Goal: Task Accomplishment & Management: Use online tool/utility

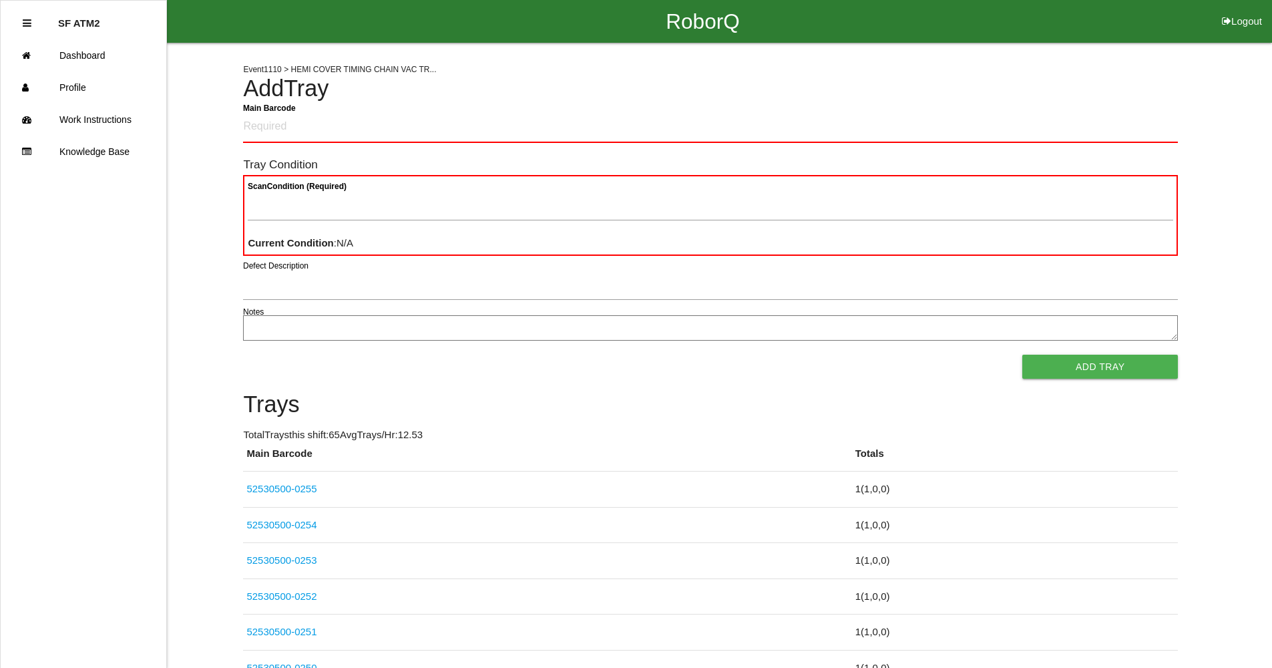
drag, startPoint x: 1019, startPoint y: 97, endPoint x: 1001, endPoint y: 29, distance: 69.8
click at [383, 123] on Barcode "Main Barcode" at bounding box center [710, 127] width 935 height 31
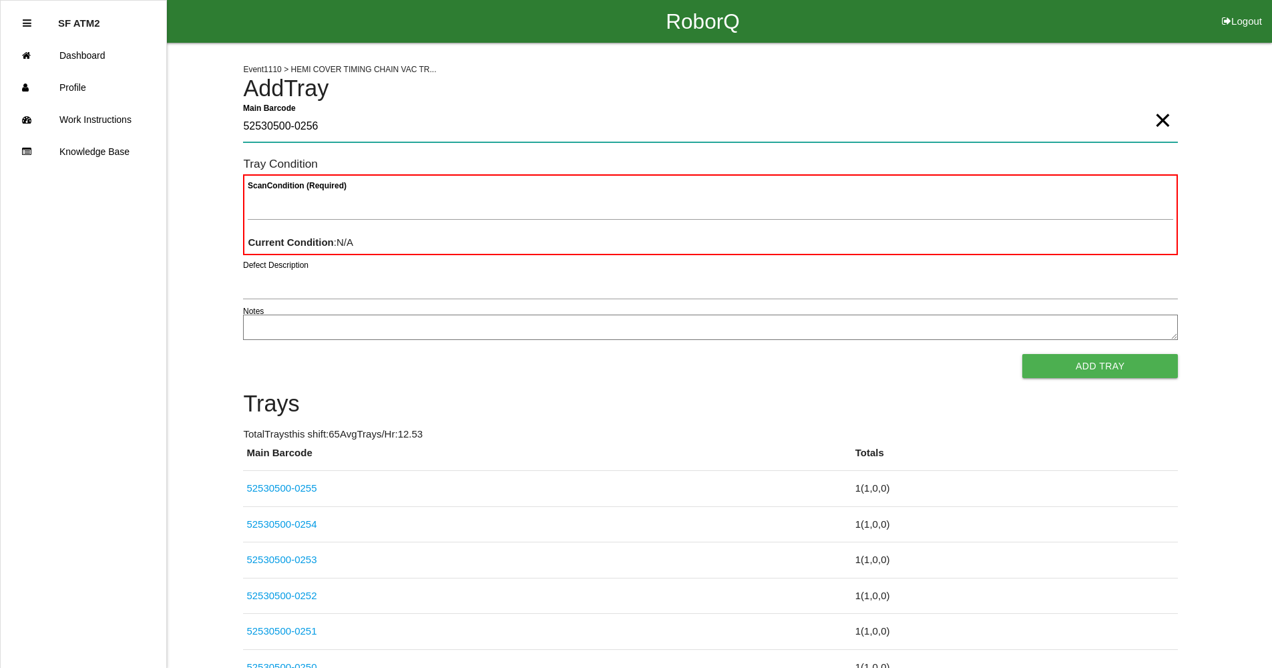
type Barcode "52530500-0256"
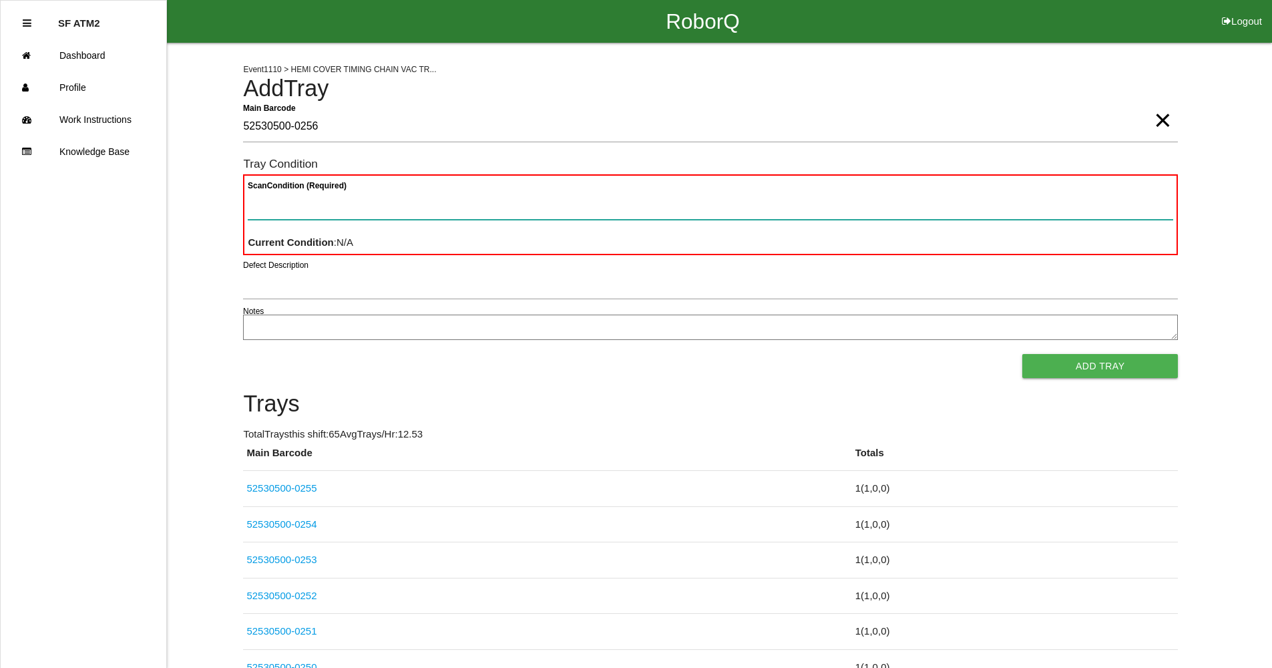
paste Condition "text"
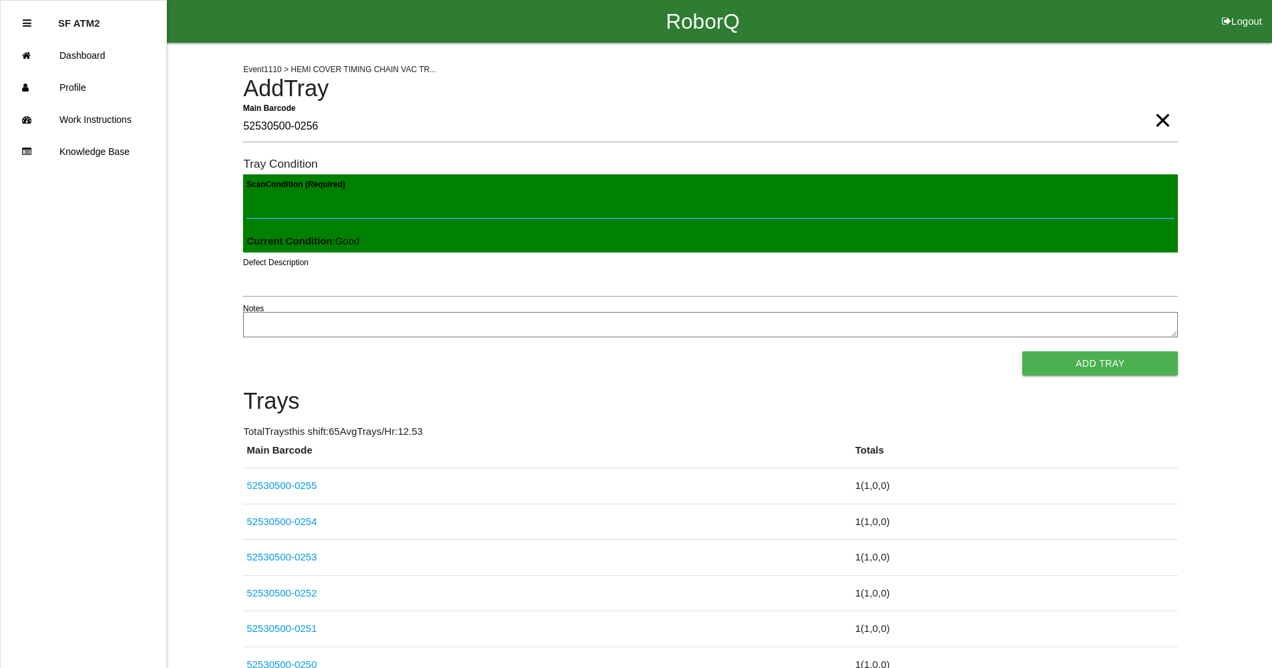
click at [1023, 351] on button "Add Tray" at bounding box center [1101, 363] width 156 height 24
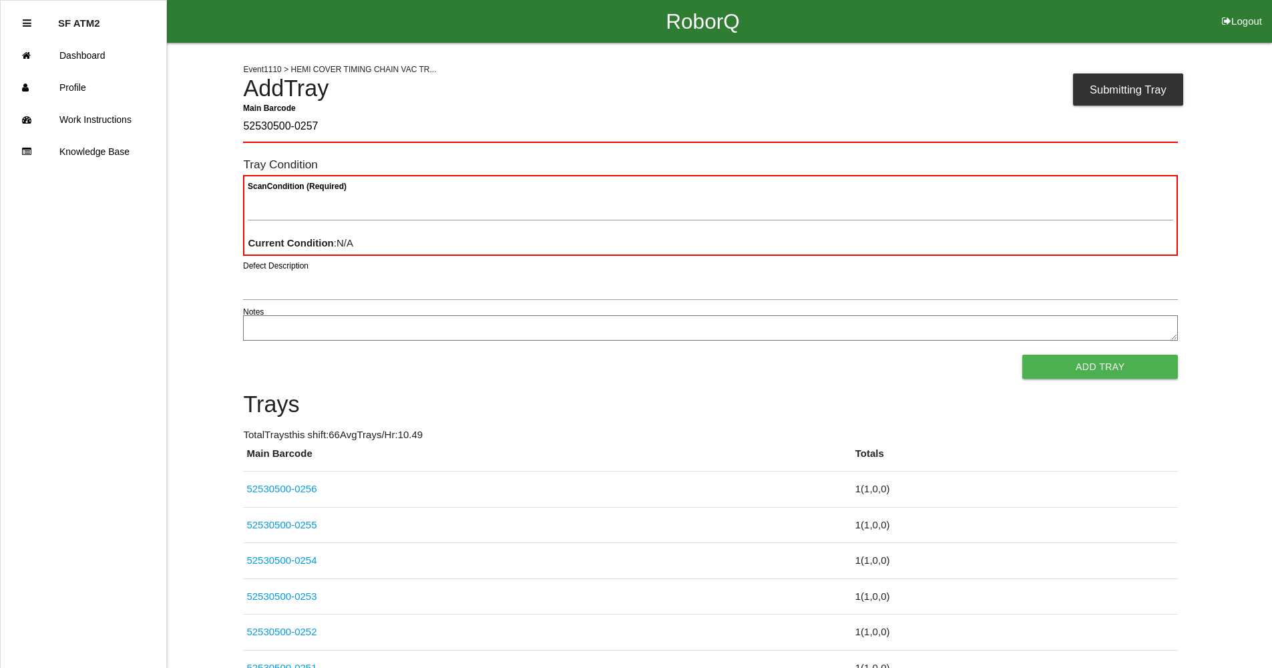
type Barcode "52530500-0257"
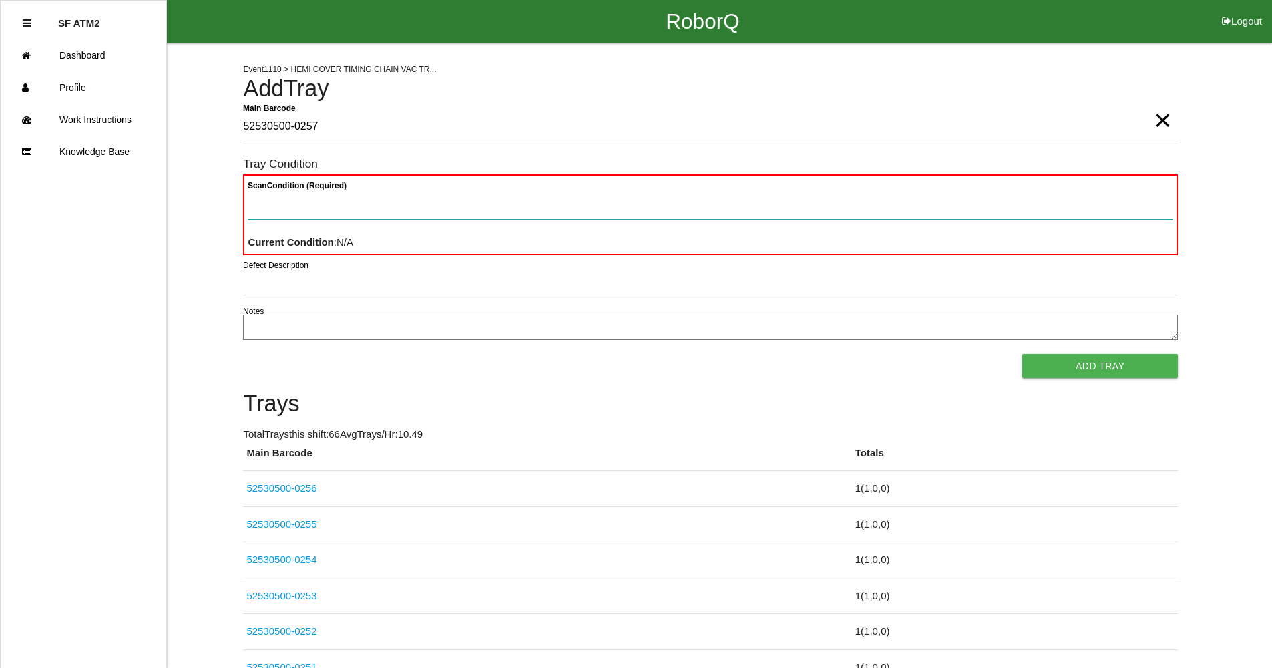
paste Condition "text"
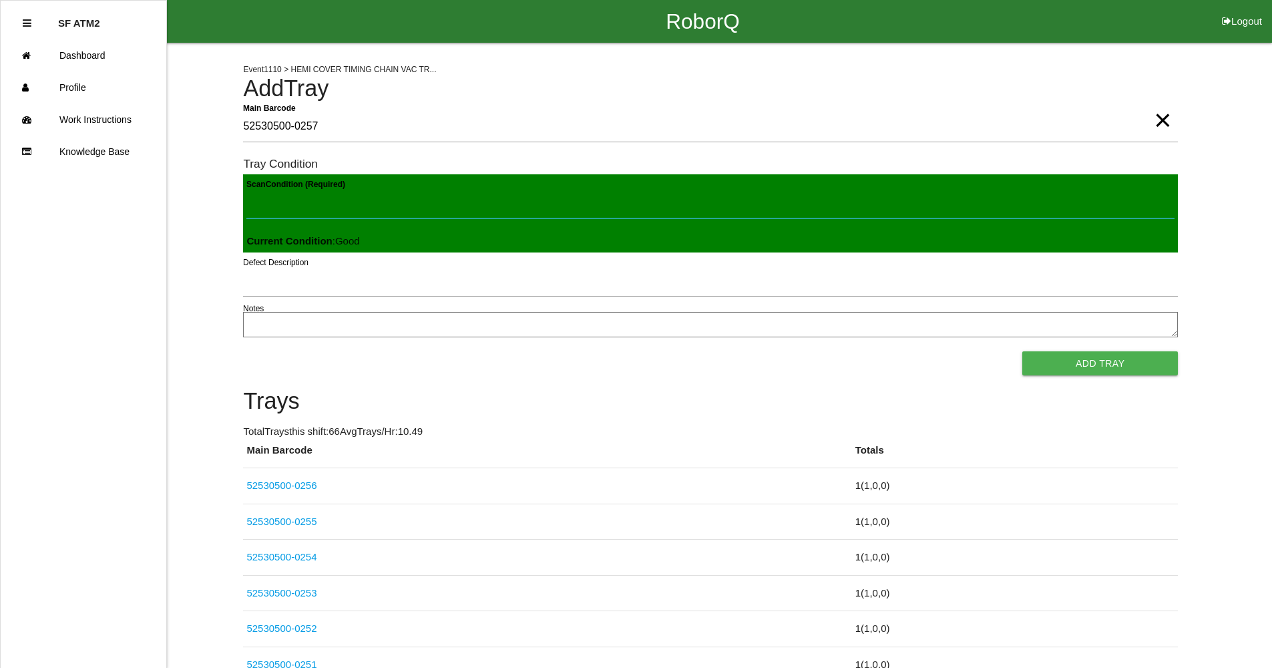
click at [1023, 351] on button "Add Tray" at bounding box center [1101, 363] width 156 height 24
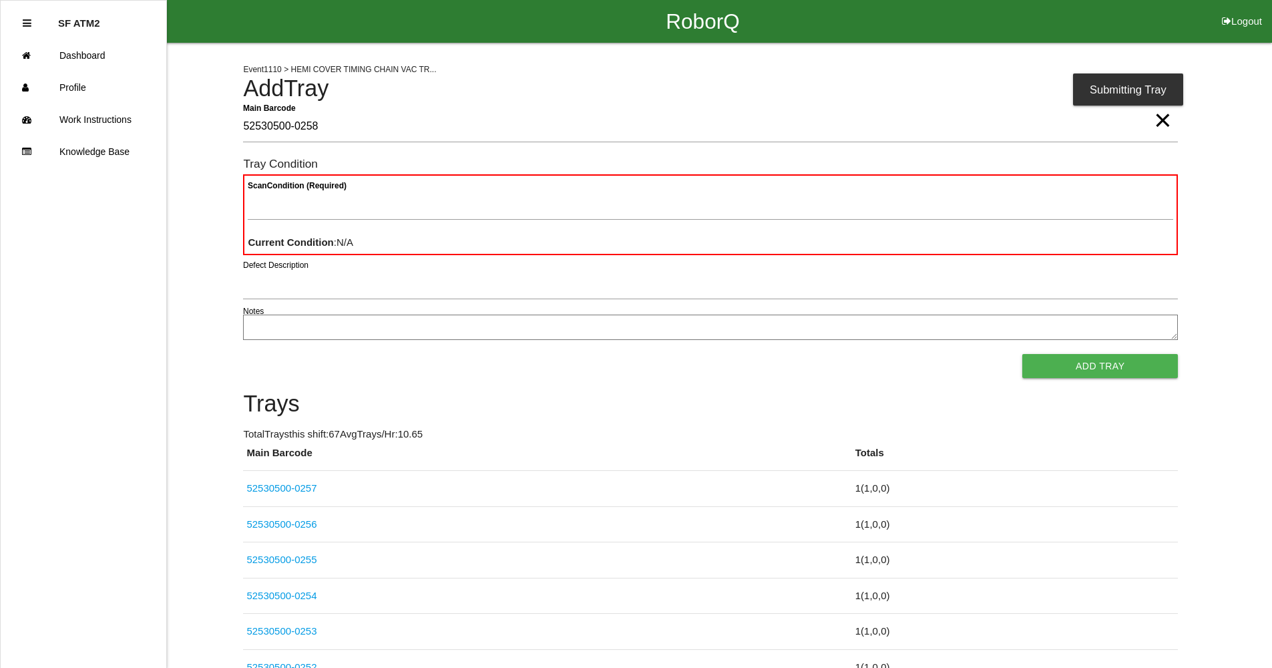
type Barcode "52530500-0258"
paste Condition "text"
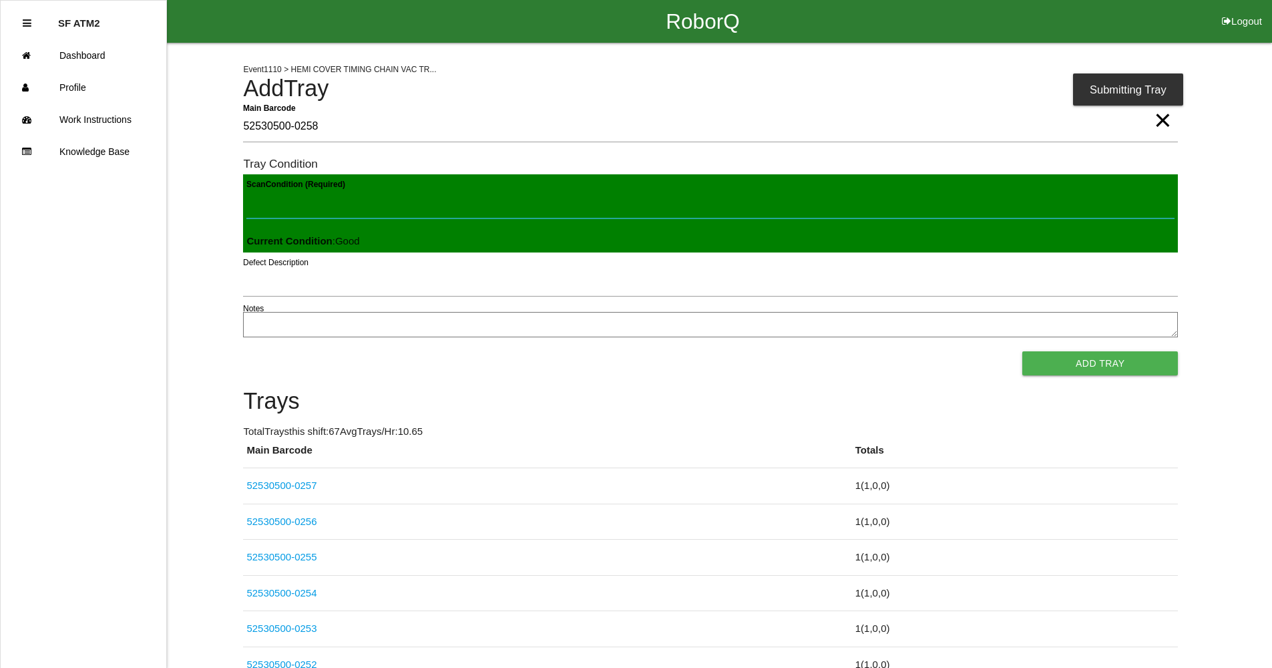
click at [1023, 351] on button "Add Tray" at bounding box center [1101, 363] width 156 height 24
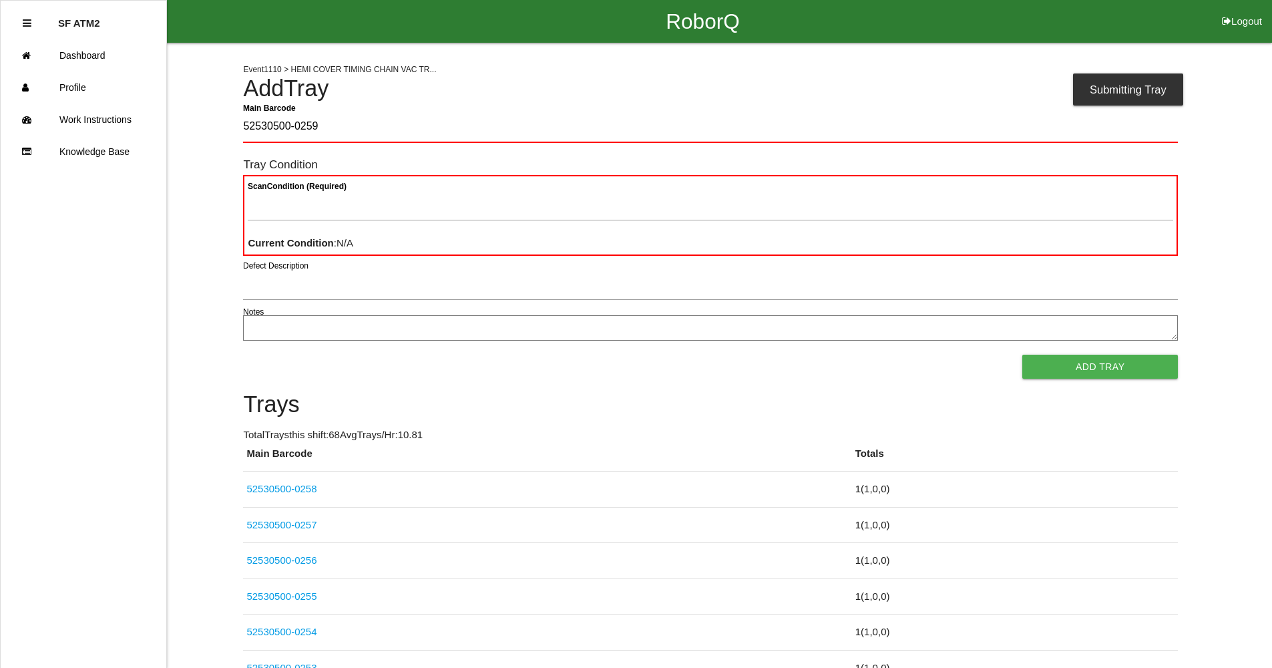
type Barcode "52530500-0259"
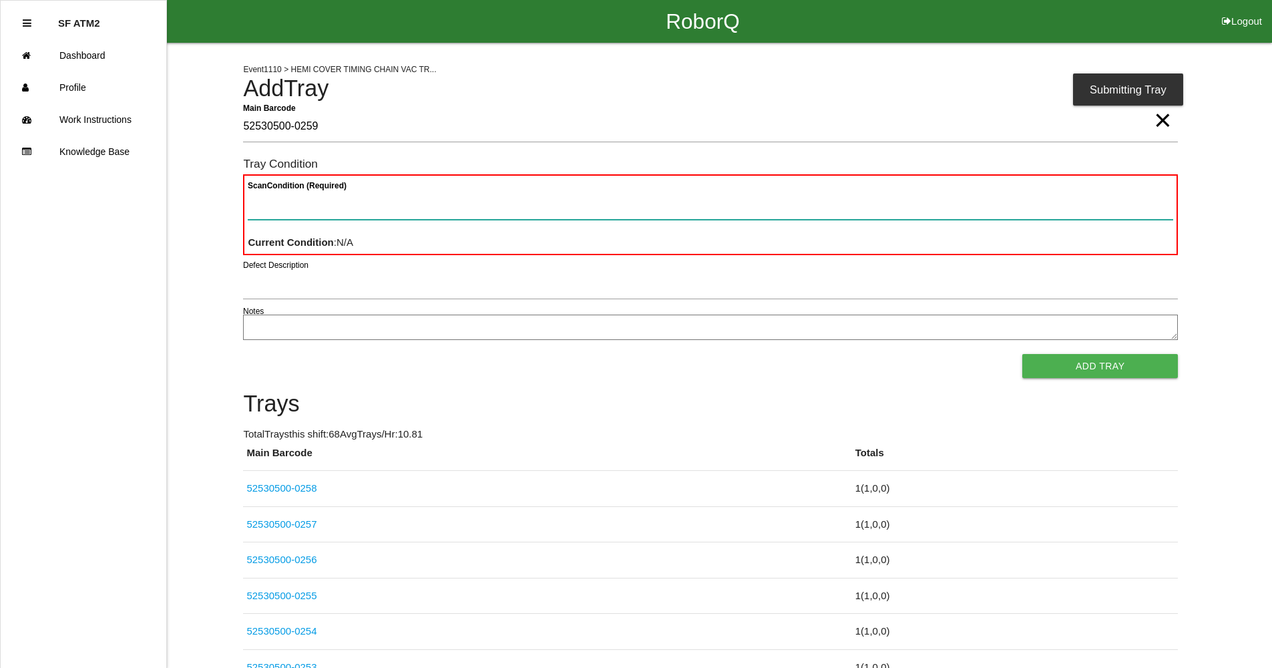
paste Condition "text"
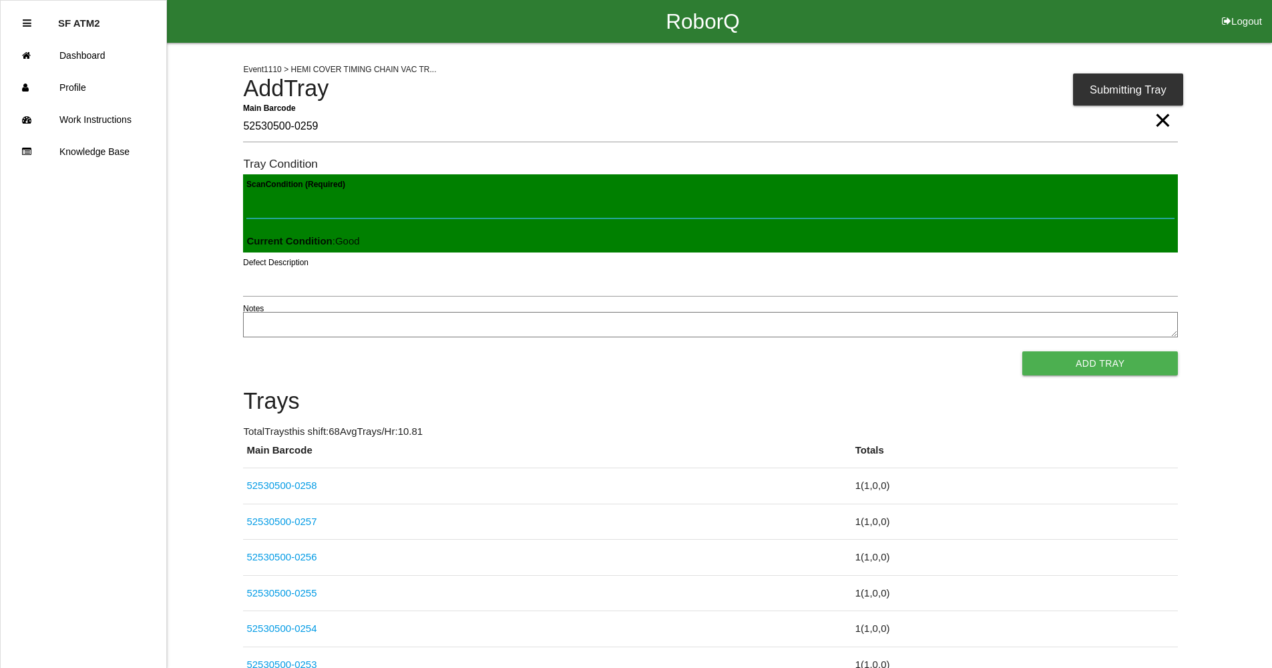
click at [1023, 351] on button "Add Tray" at bounding box center [1101, 363] width 156 height 24
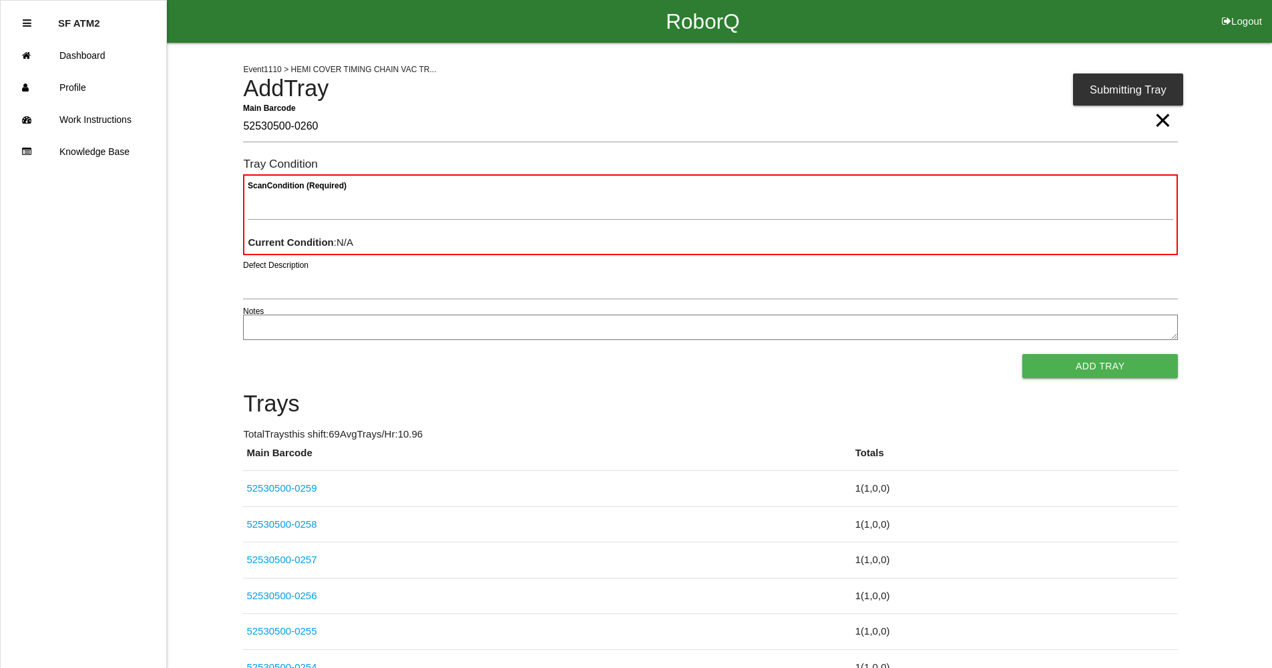
type Barcode "52530500-0260"
paste Condition "text"
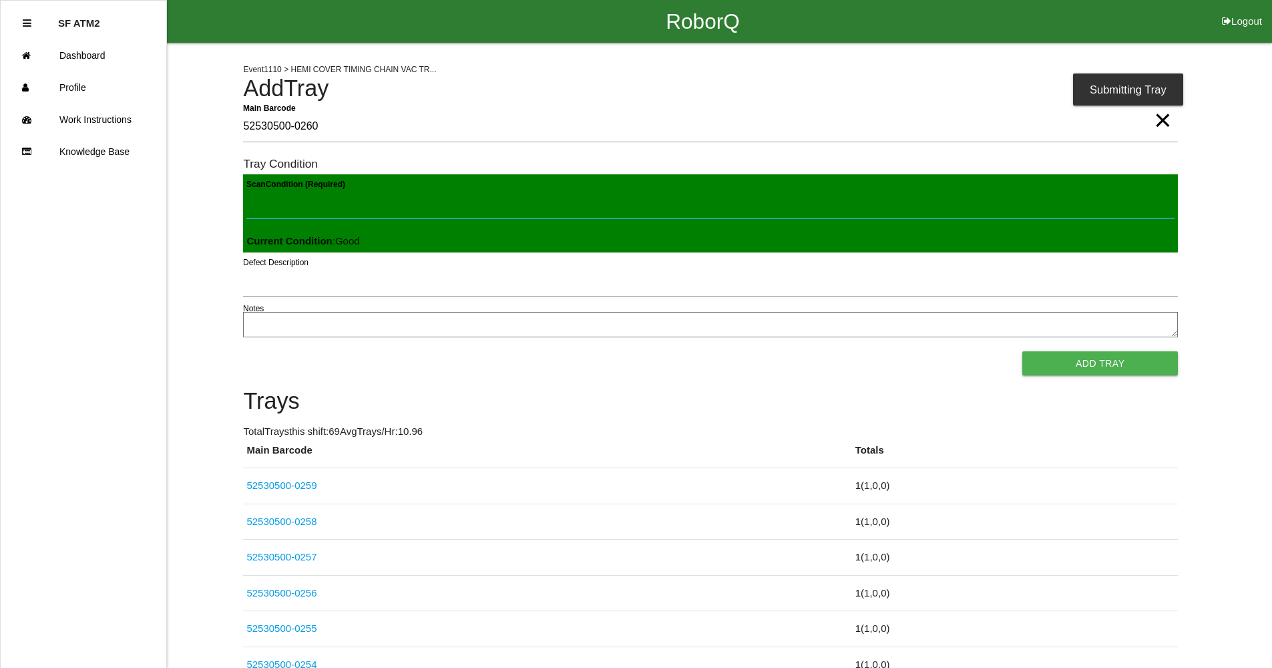
click at [1023, 351] on button "Add Tray" at bounding box center [1101, 363] width 156 height 24
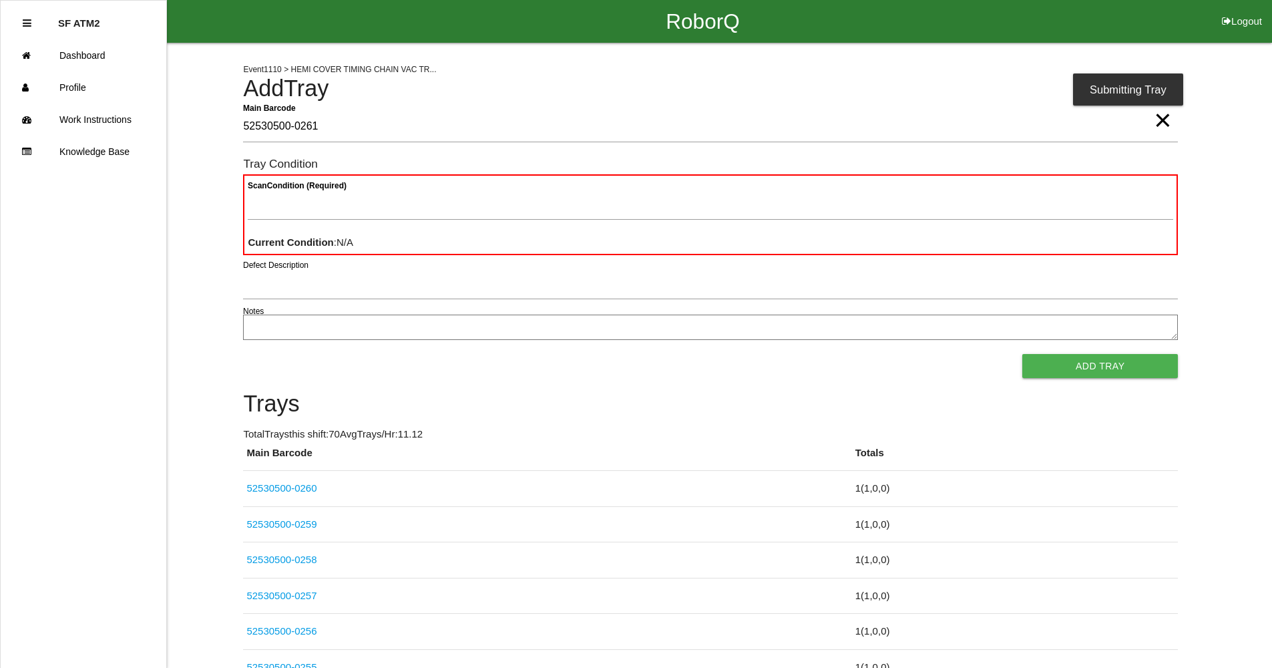
type Barcode "52530500-0261"
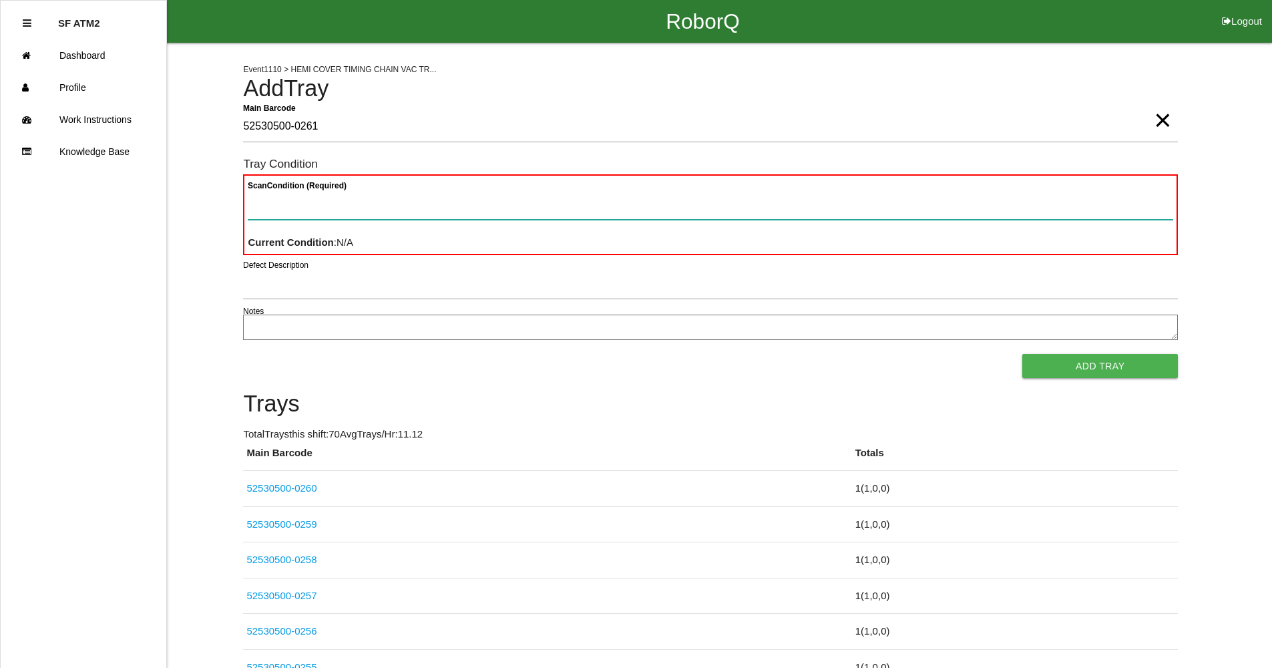
paste Condition "text"
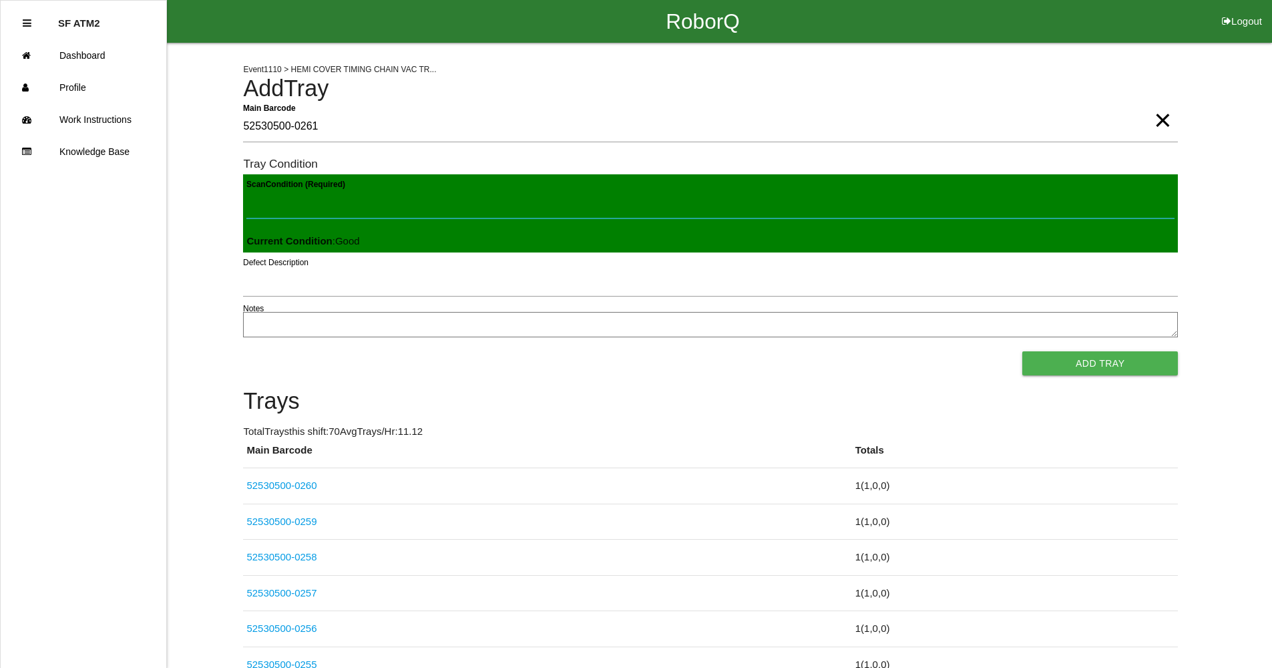
click at [1023, 351] on button "Add Tray" at bounding box center [1101, 363] width 156 height 24
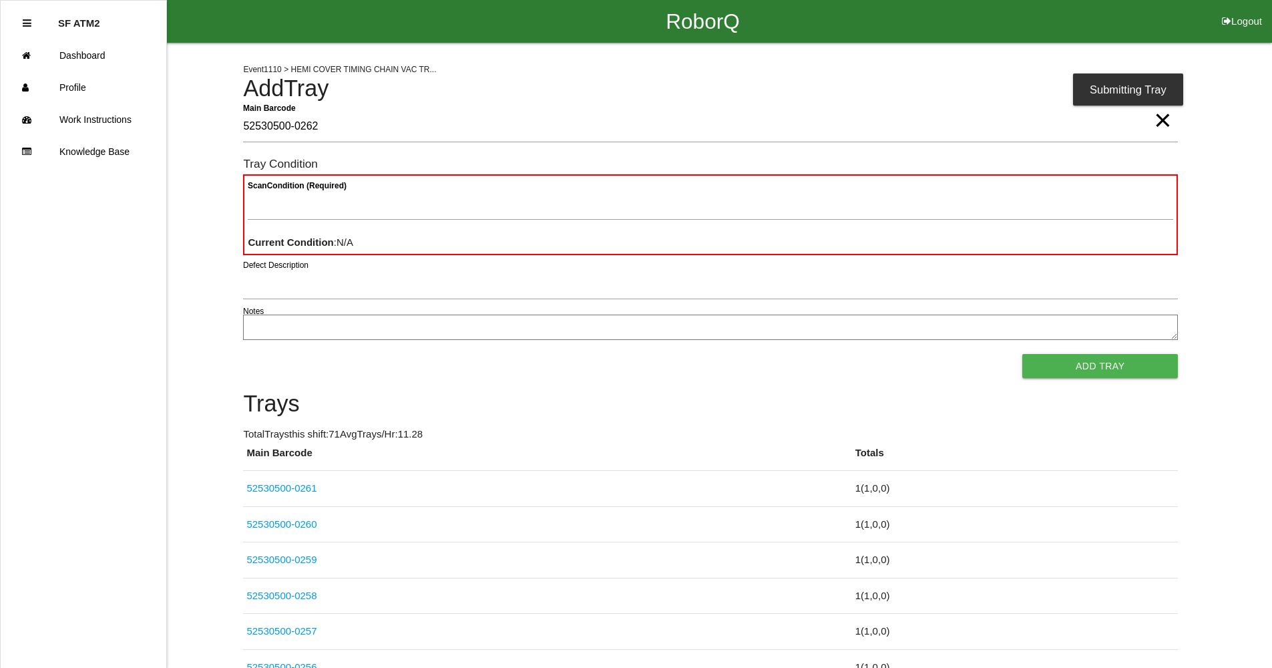
type Barcode "52530500-0262"
paste Condition "text"
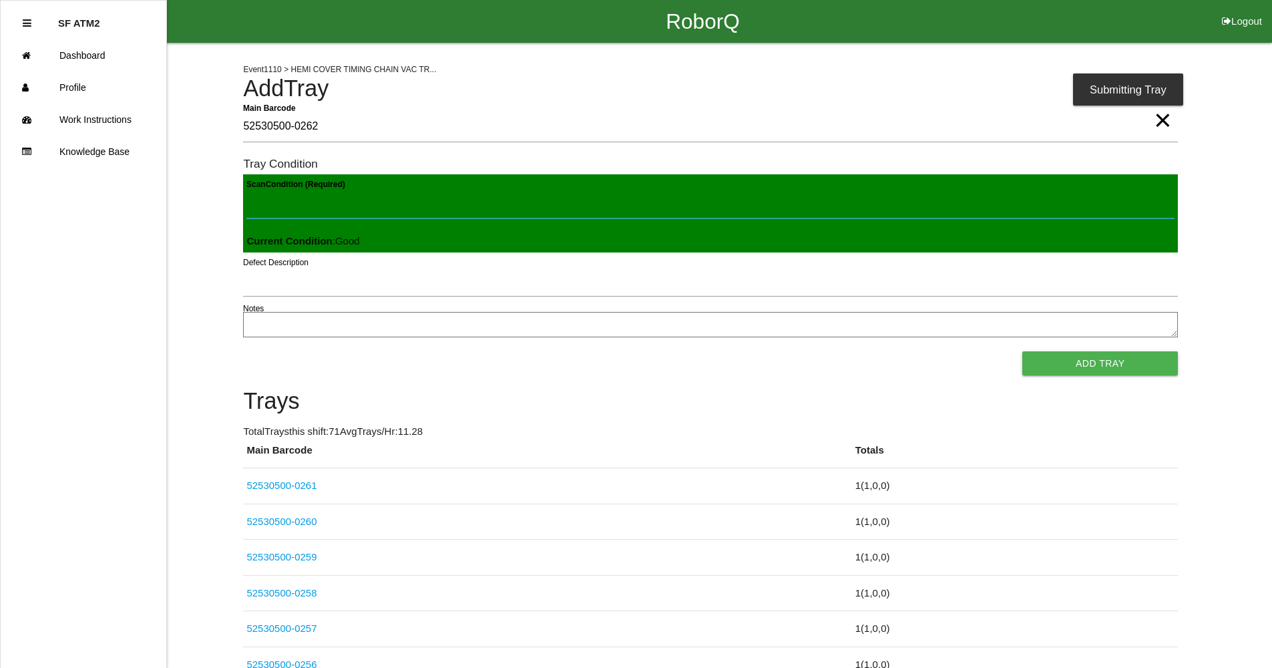
click at [1023, 351] on button "Add Tray" at bounding box center [1101, 363] width 156 height 24
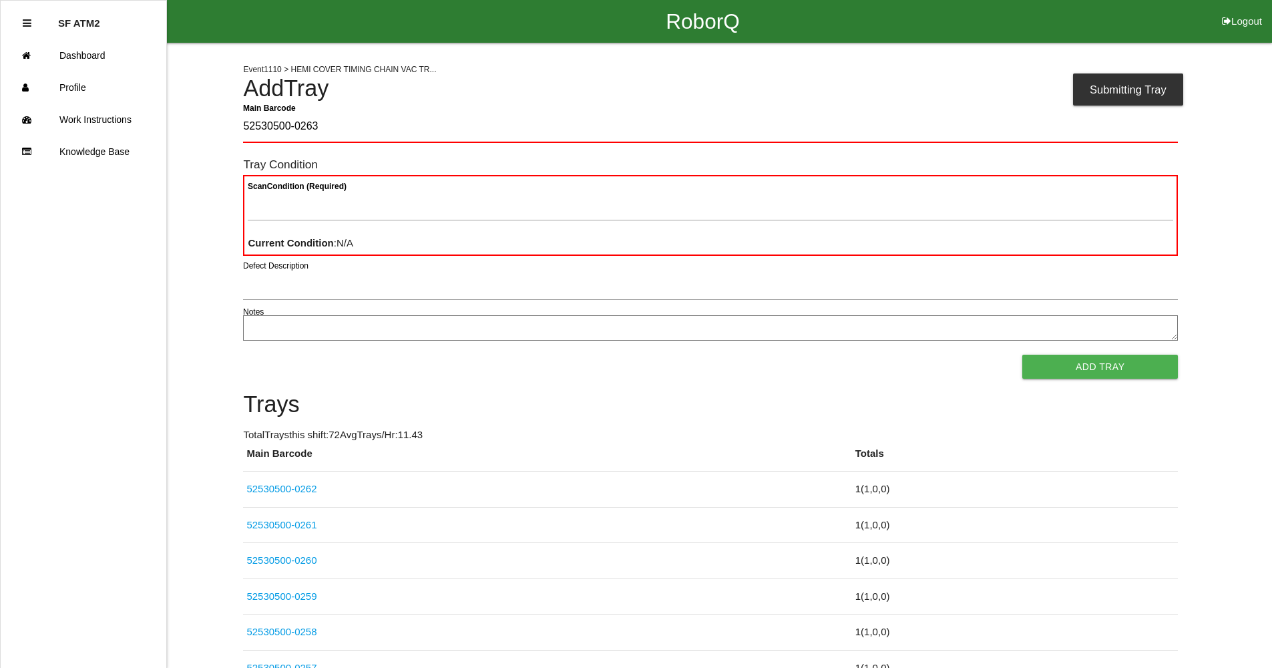
type Barcode "52530500-0263"
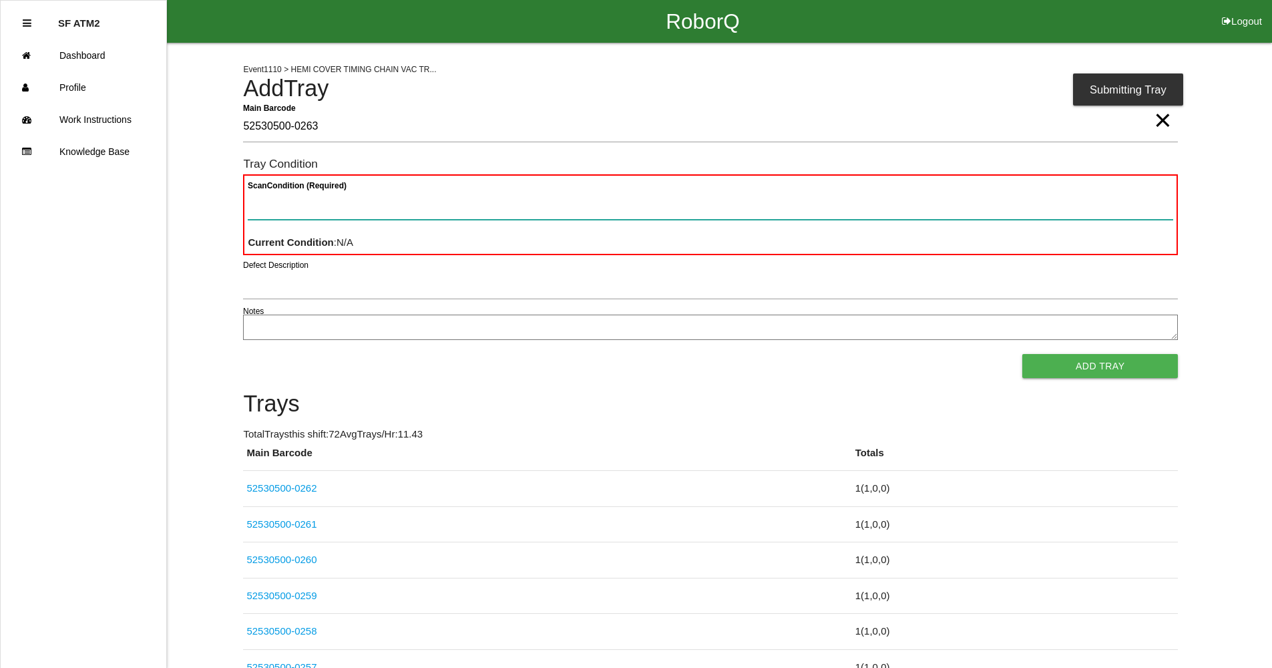
paste Condition "text"
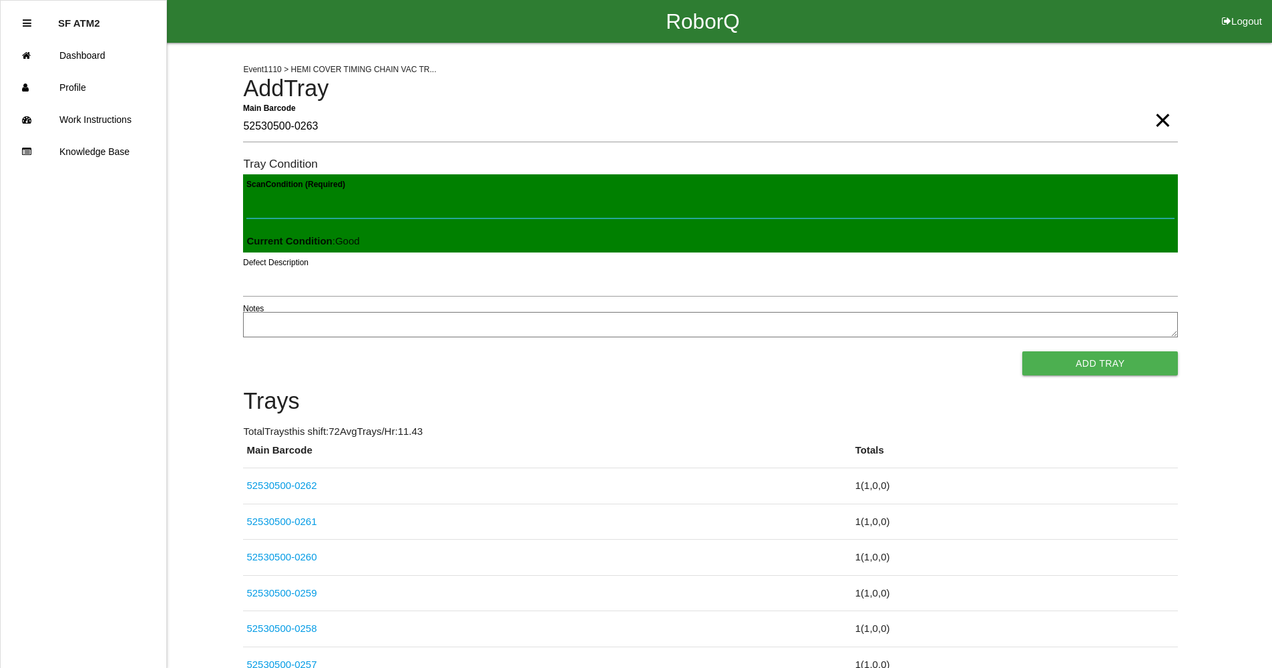
click at [1023, 351] on button "Add Tray" at bounding box center [1101, 363] width 156 height 24
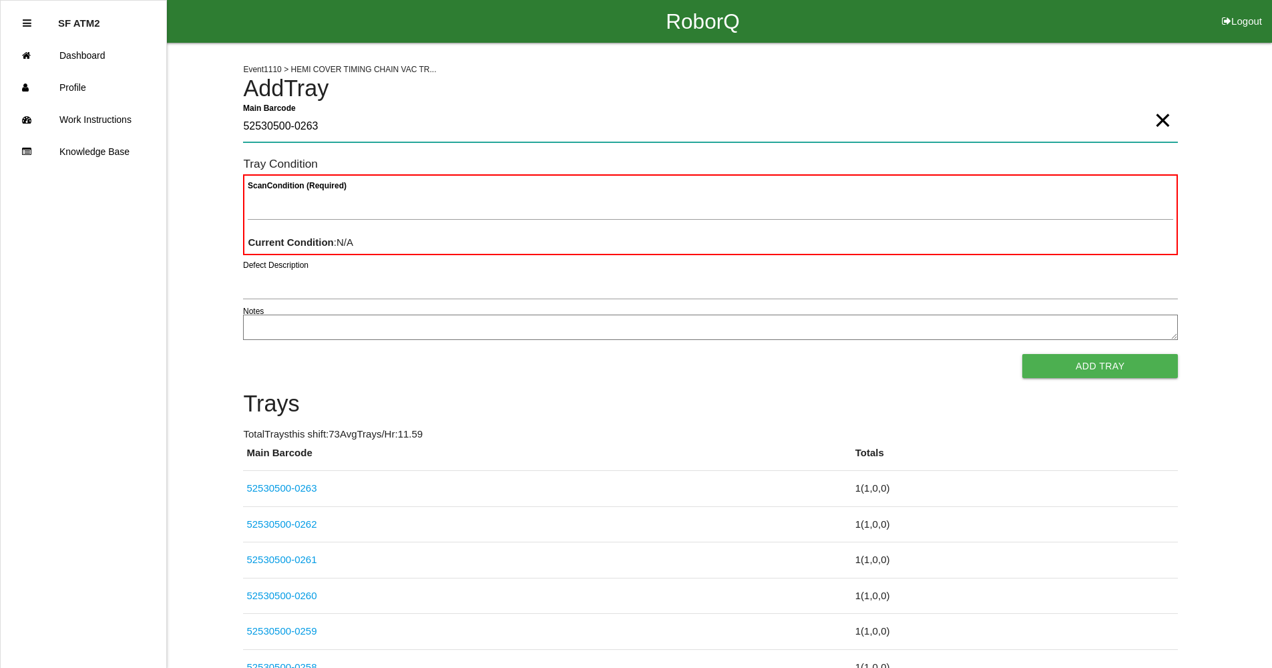
click at [383, 132] on Barcode "52530500-0263" at bounding box center [710, 127] width 935 height 31
type Barcode "52530500-0264"
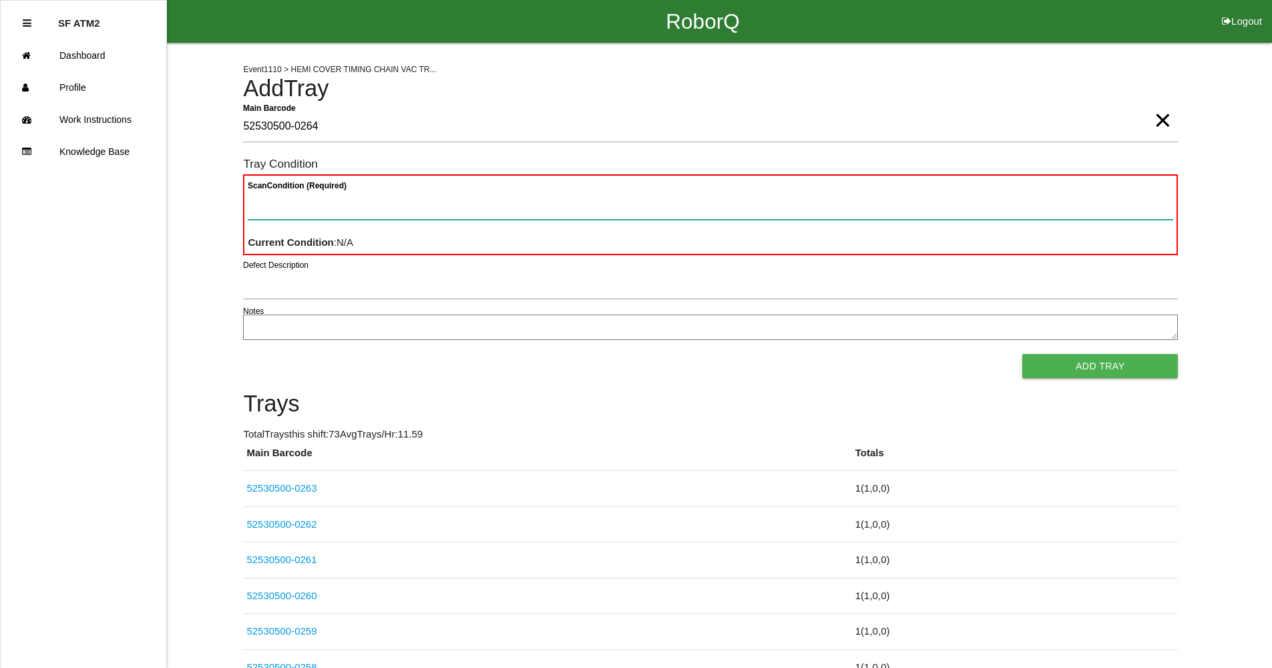
click at [472, 198] on Condition "Scan Condition (Required)" at bounding box center [711, 204] width 926 height 31
paste Condition "text"
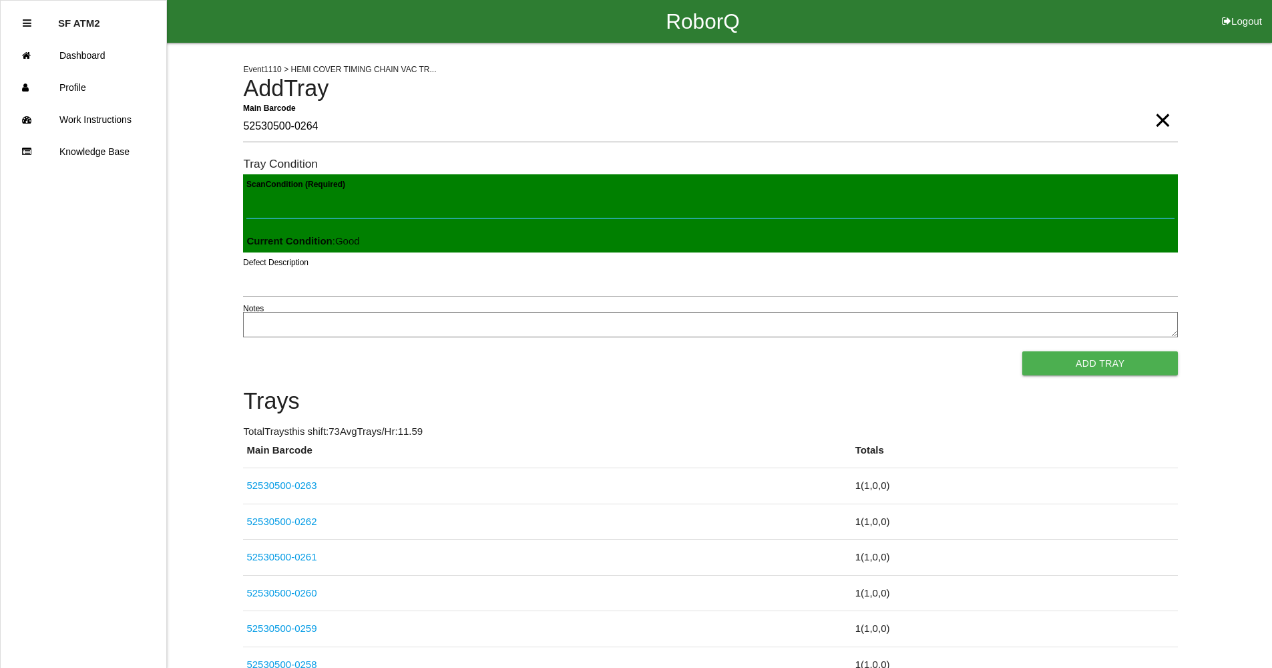
click at [1023, 351] on button "Add Tray" at bounding box center [1101, 363] width 156 height 24
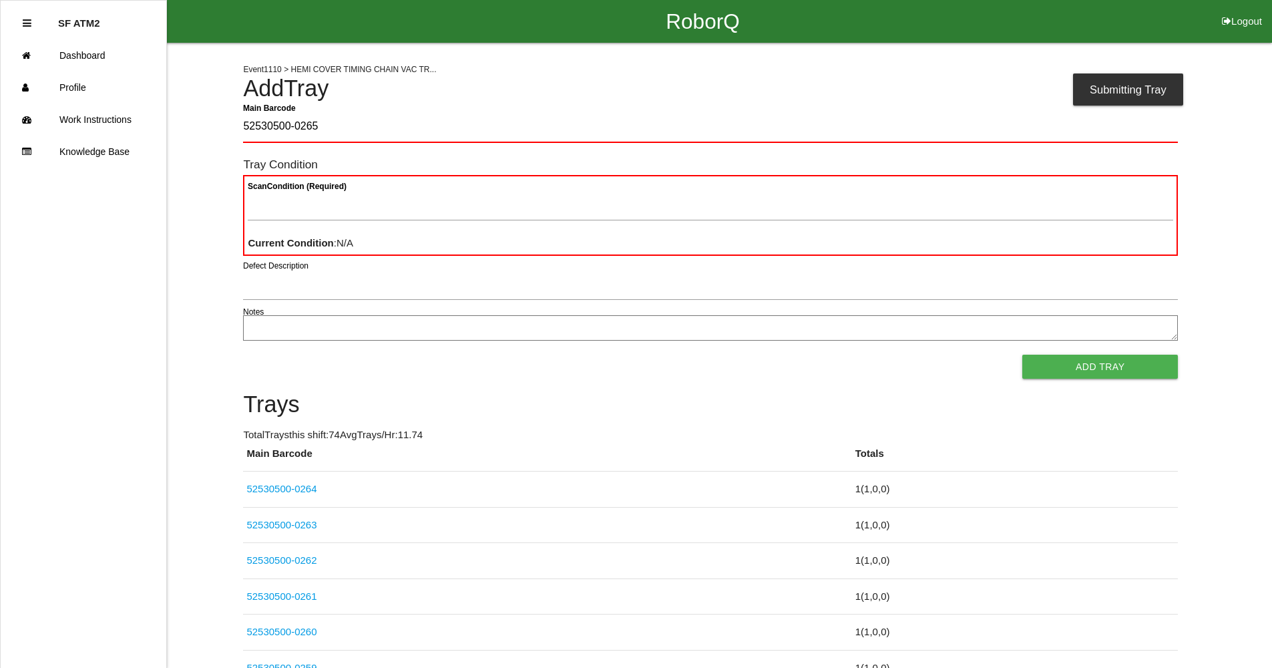
type Barcode "52530500-0265"
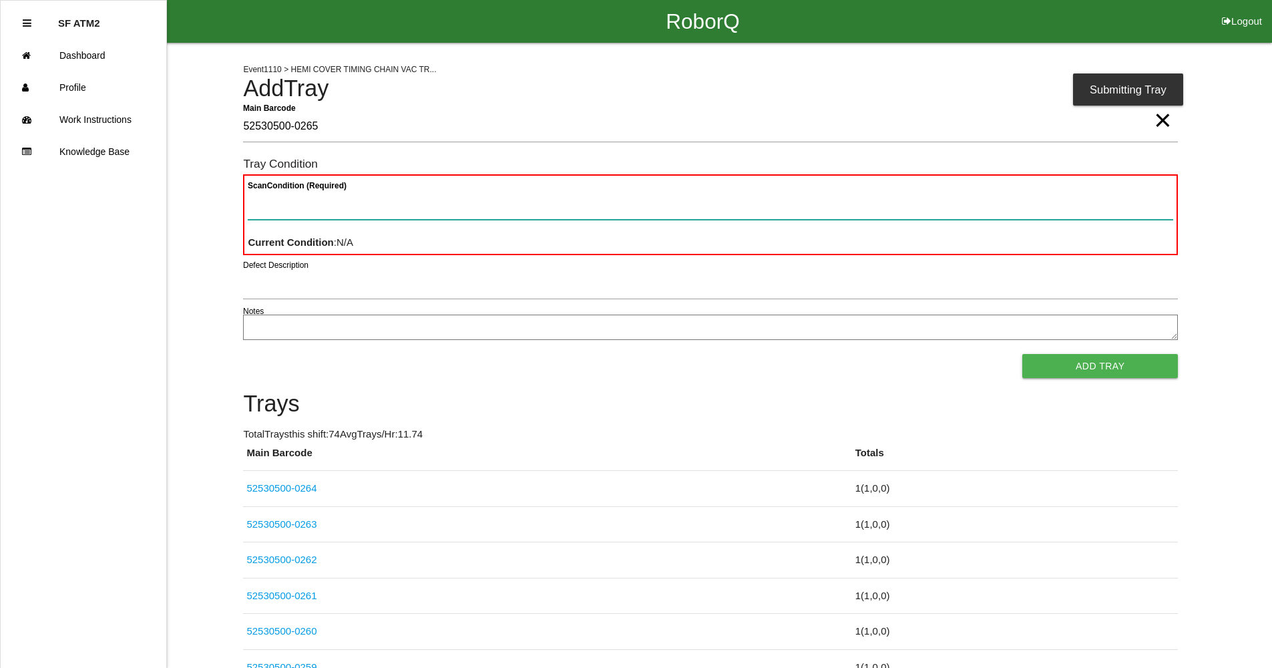
paste Condition "text"
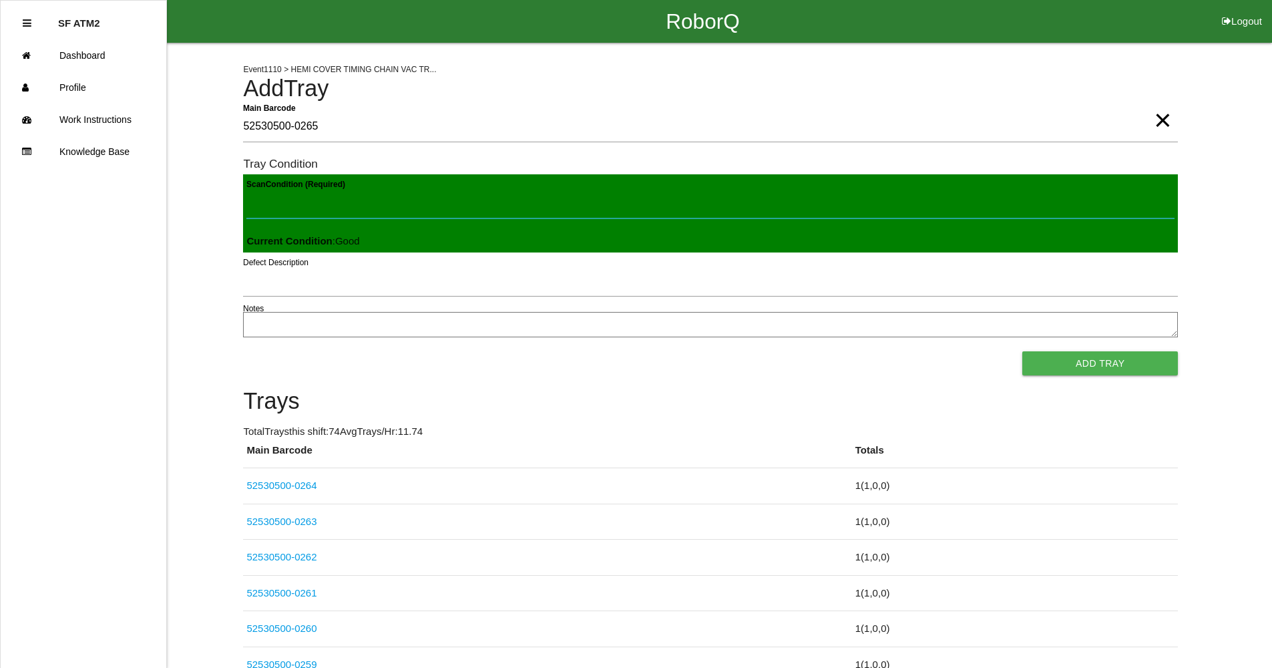
click at [1023, 351] on button "Add Tray" at bounding box center [1101, 363] width 156 height 24
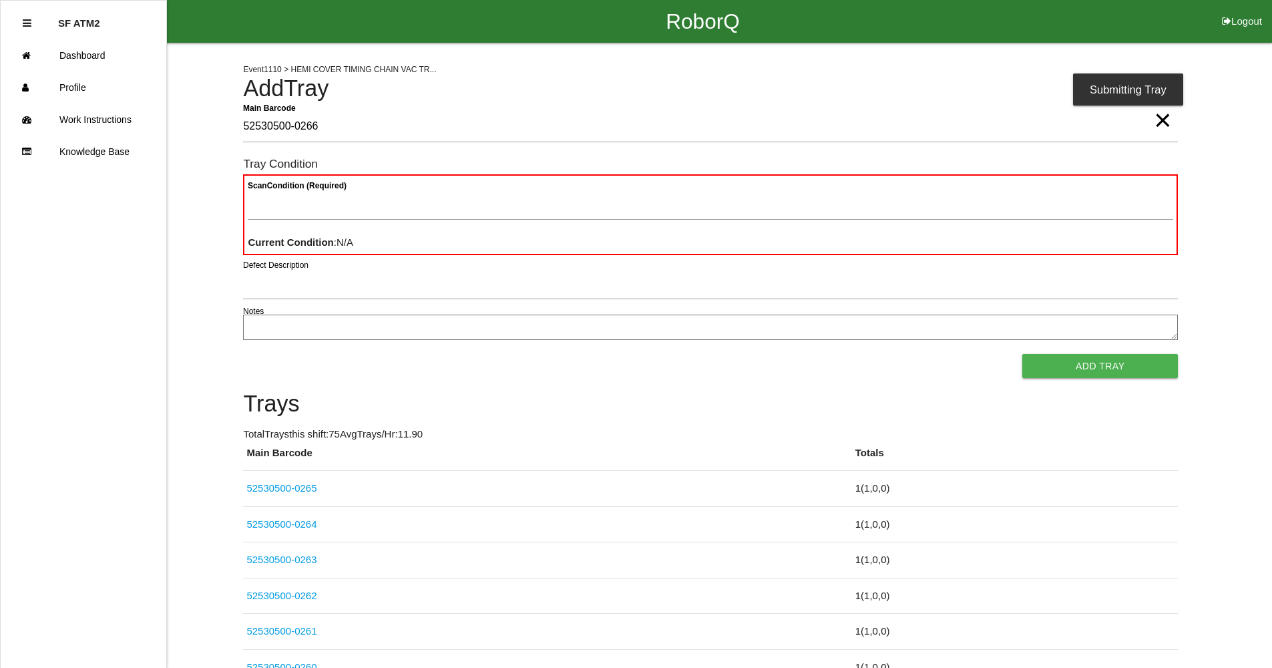
type Barcode "52530500-0266"
paste Condition "text"
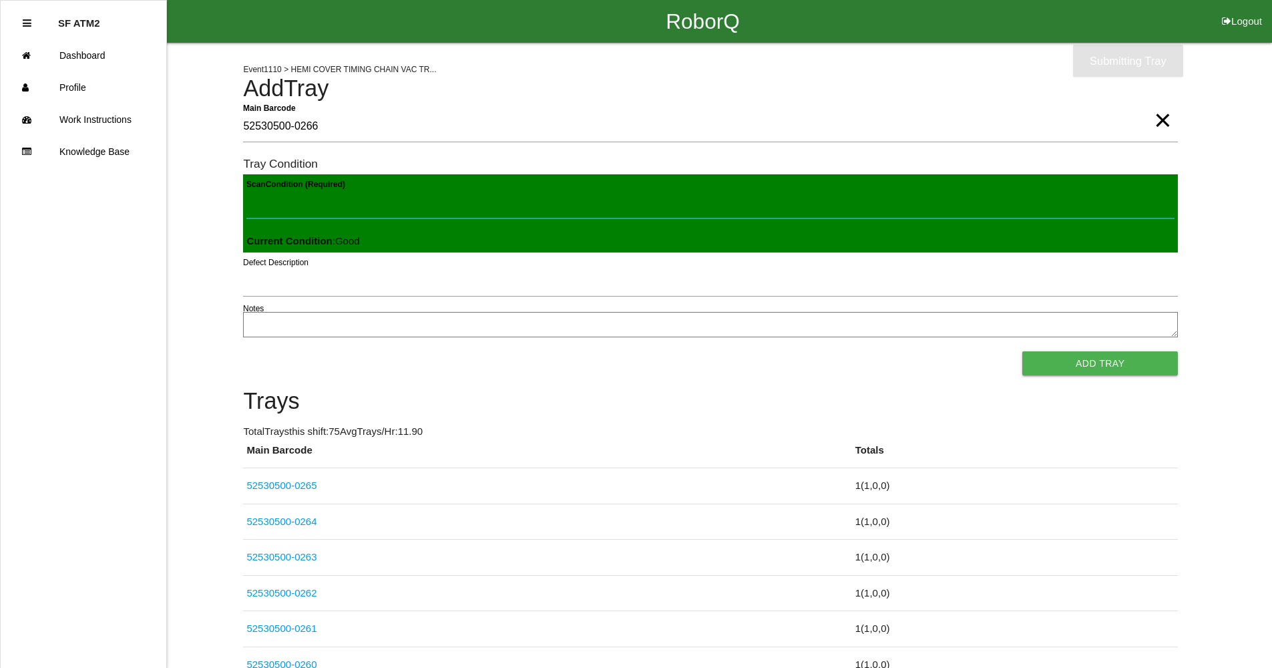
click at [1023, 351] on button "Add Tray" at bounding box center [1101, 363] width 156 height 24
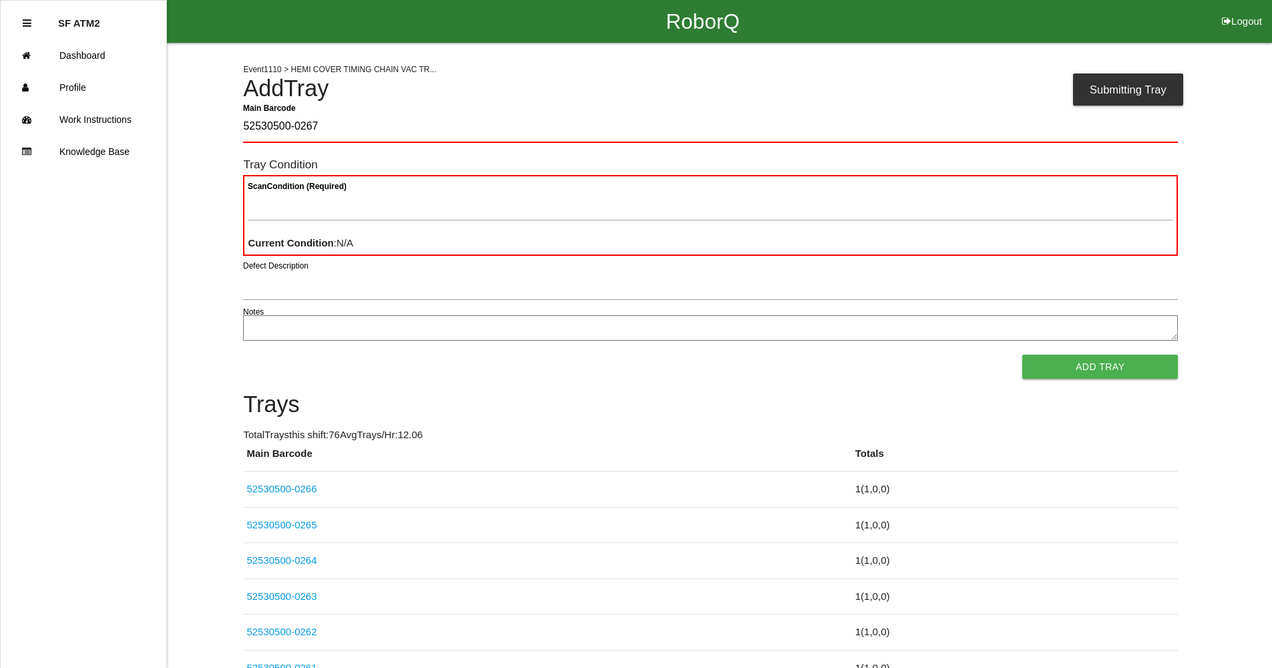
type Barcode "52530500-0267"
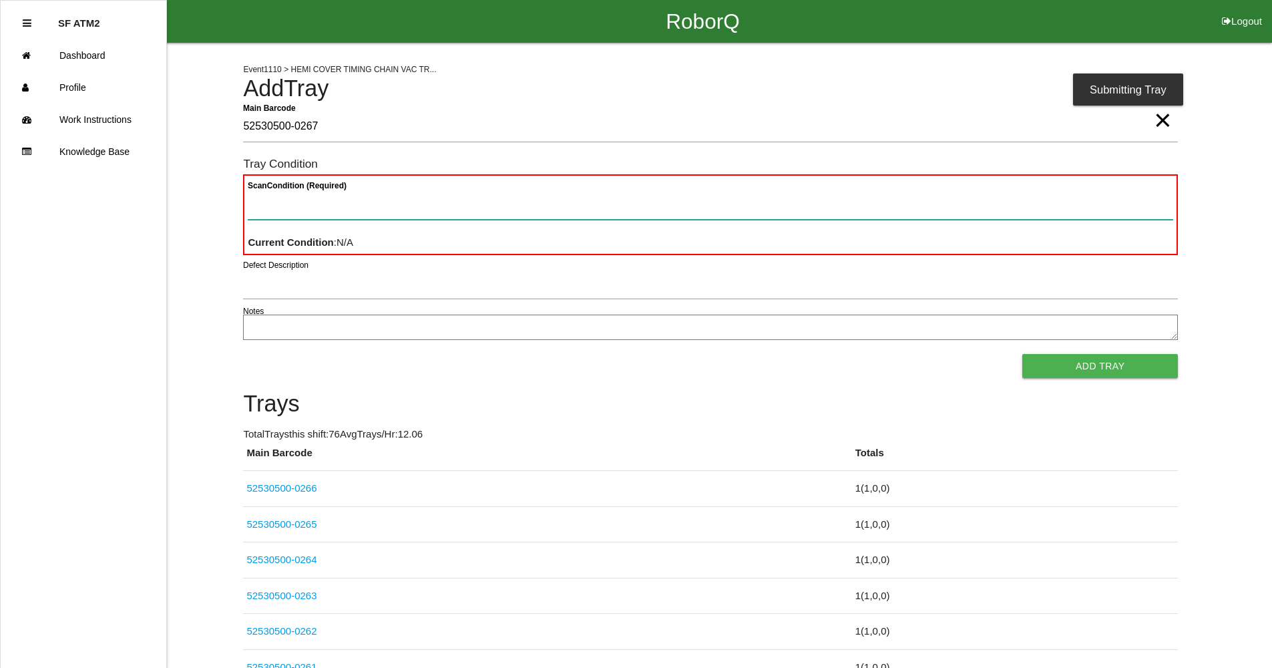
paste Condition "text"
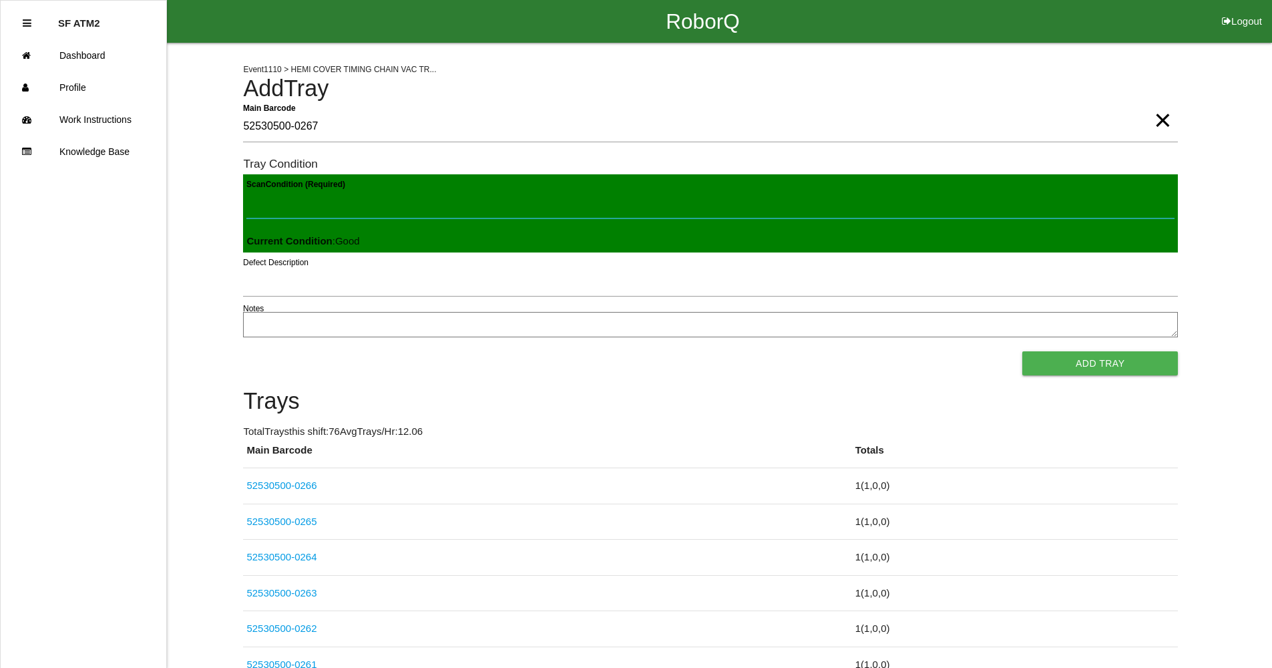
click at [1023, 351] on button "Add Tray" at bounding box center [1101, 363] width 156 height 24
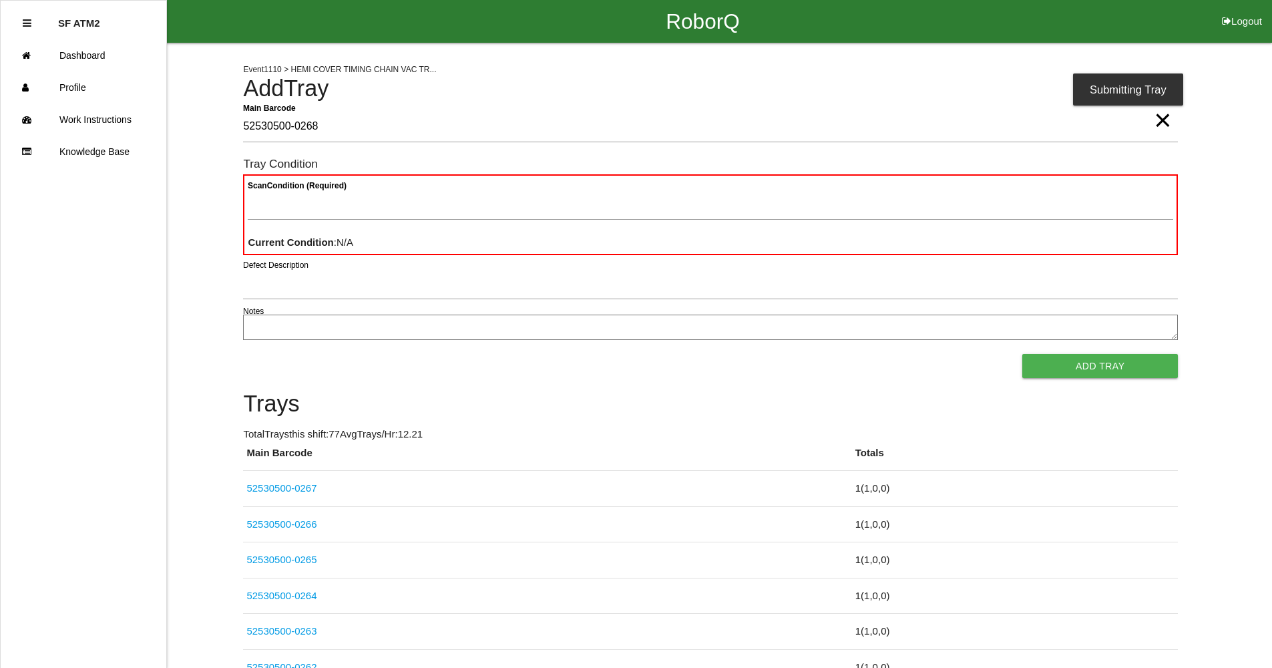
type Barcode "52530500-0268"
paste Condition "text"
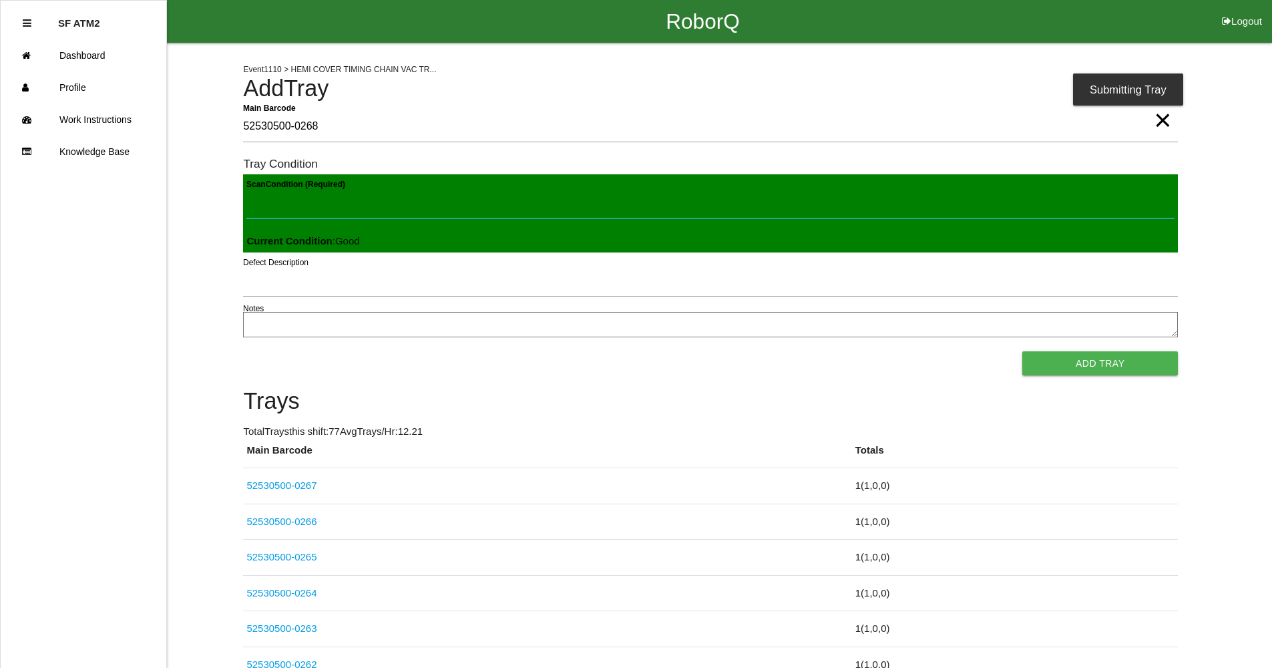
click at [1023, 351] on button "Add Tray" at bounding box center [1101, 363] width 156 height 24
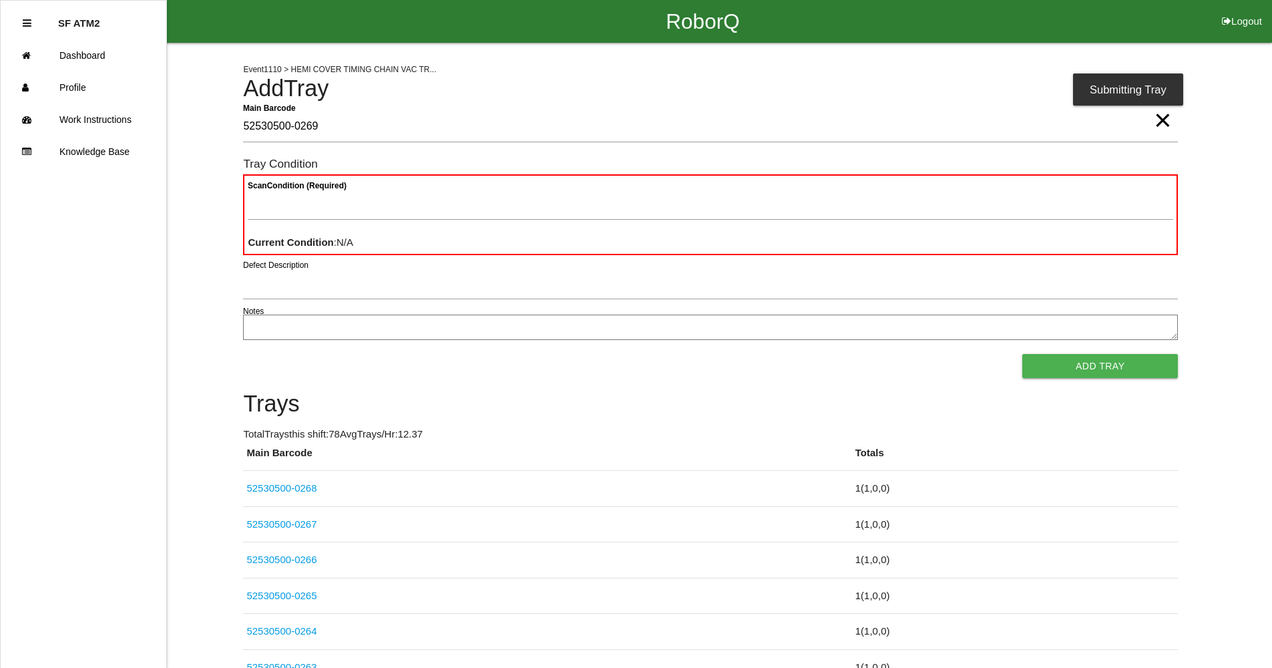
type Barcode "52530500-0269"
paste Condition "text"
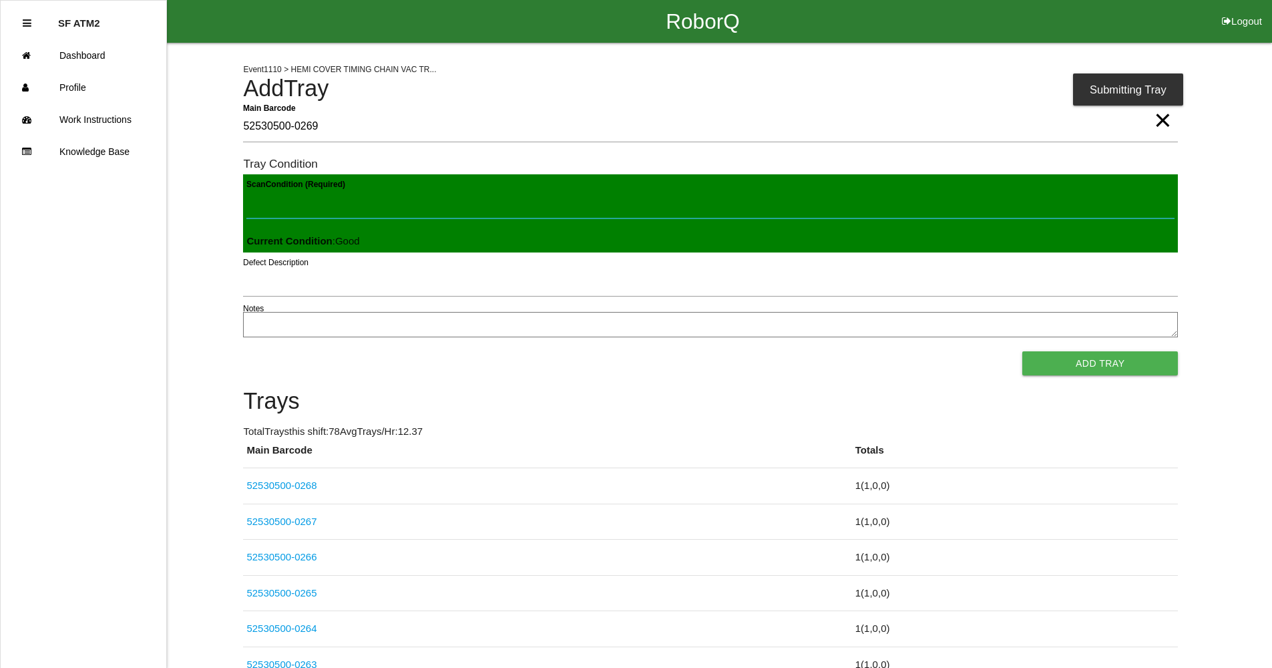
click at [1023, 351] on button "Add Tray" at bounding box center [1101, 363] width 156 height 24
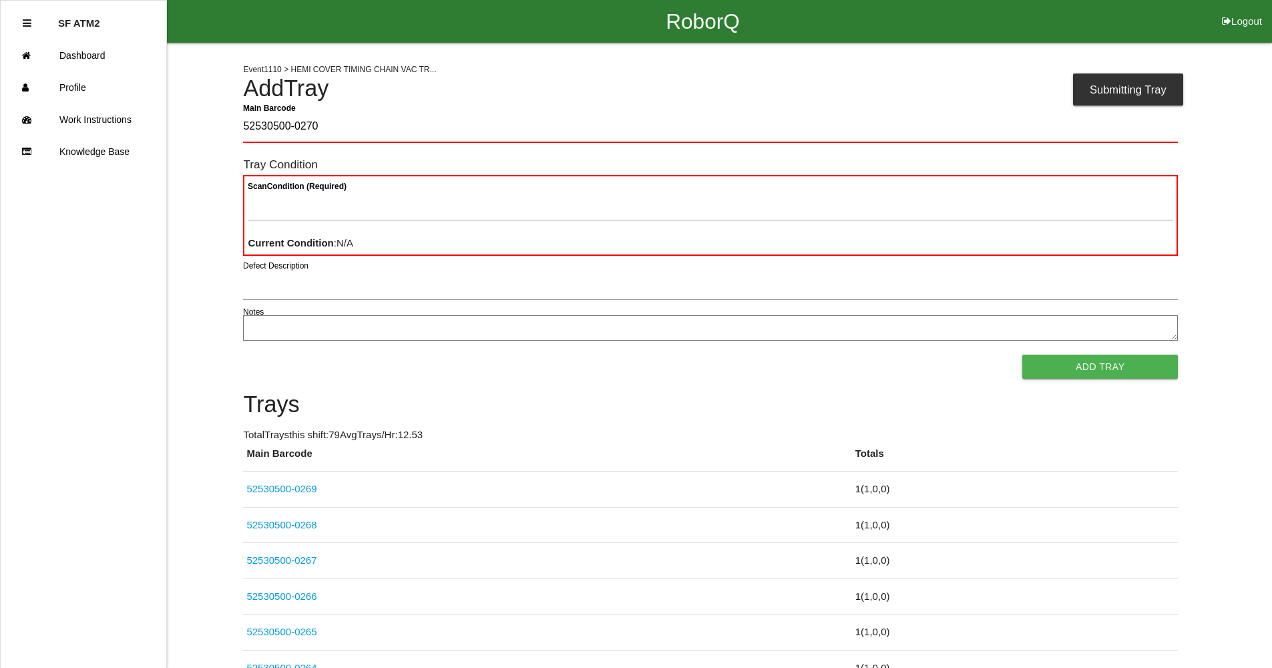
type Barcode "52530500-0270"
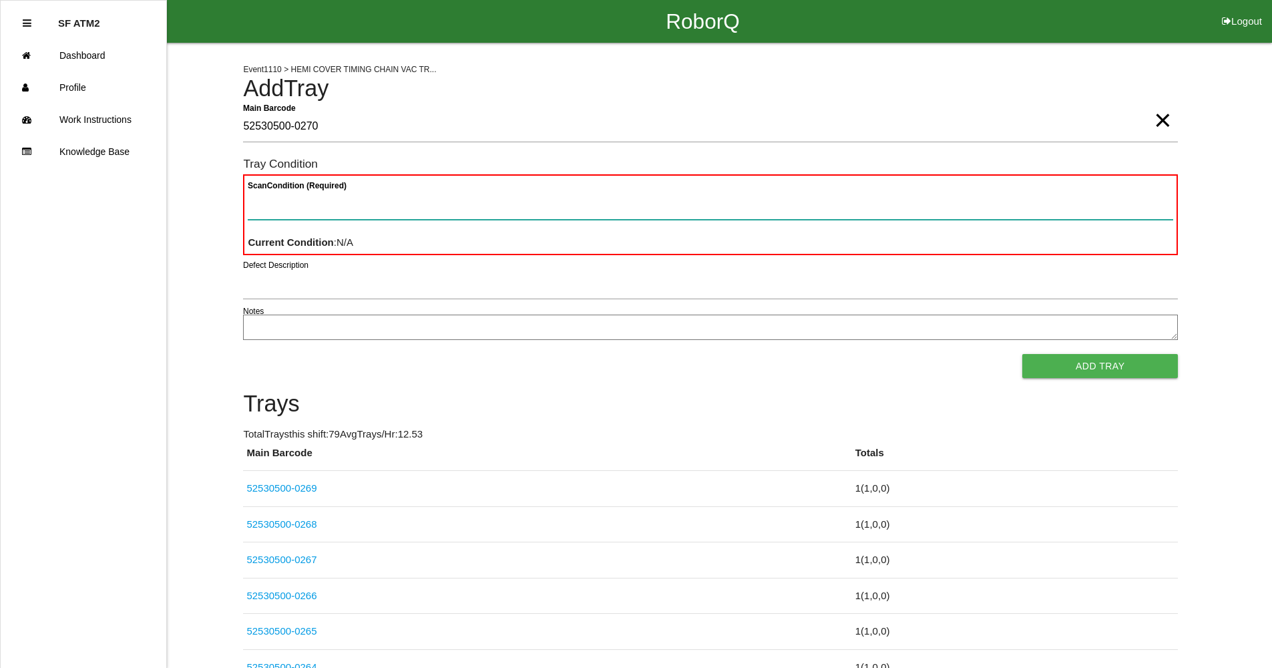
paste Condition "text"
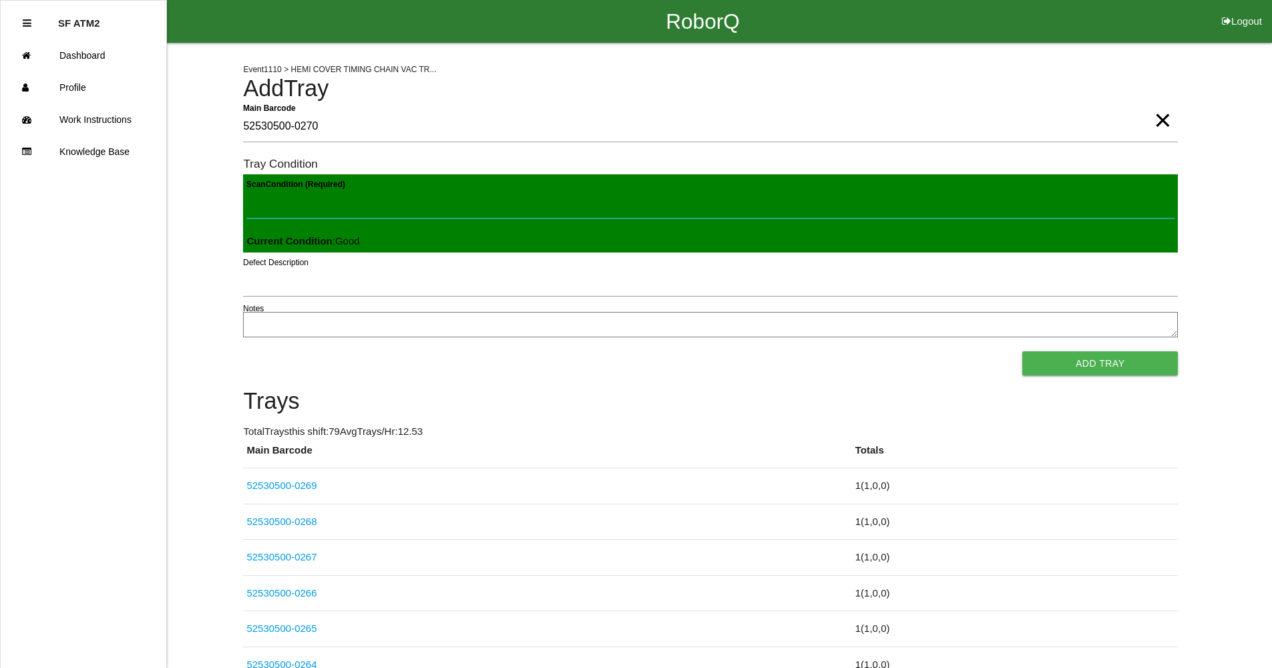
click at [1023, 351] on button "Add Tray" at bounding box center [1101, 363] width 156 height 24
